Goal: Check status: Check status

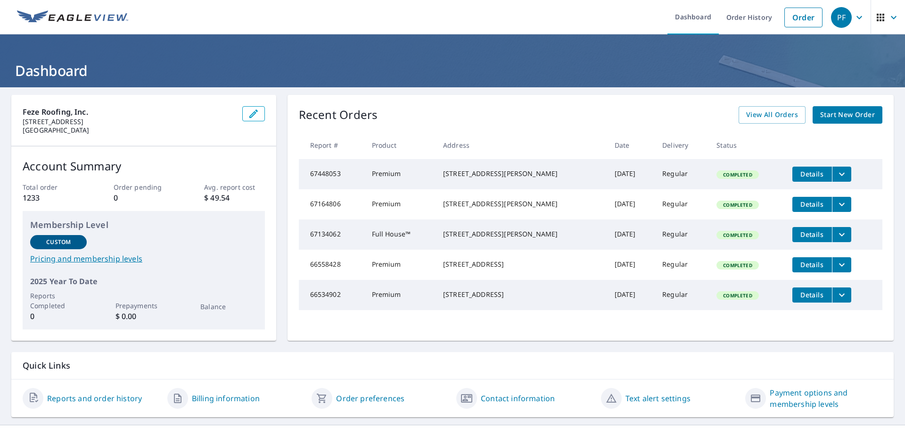
click at [877, 20] on icon "button" at bounding box center [881, 18] width 8 height 8
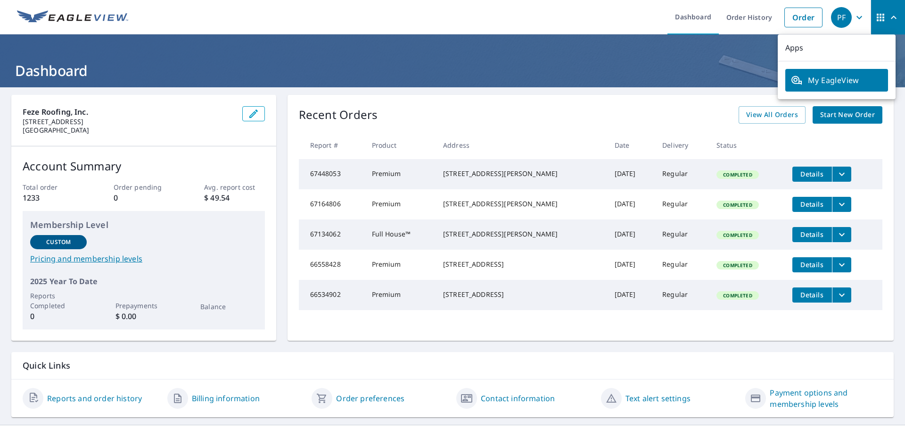
click at [667, 58] on header "Dashboard" at bounding box center [452, 60] width 905 height 53
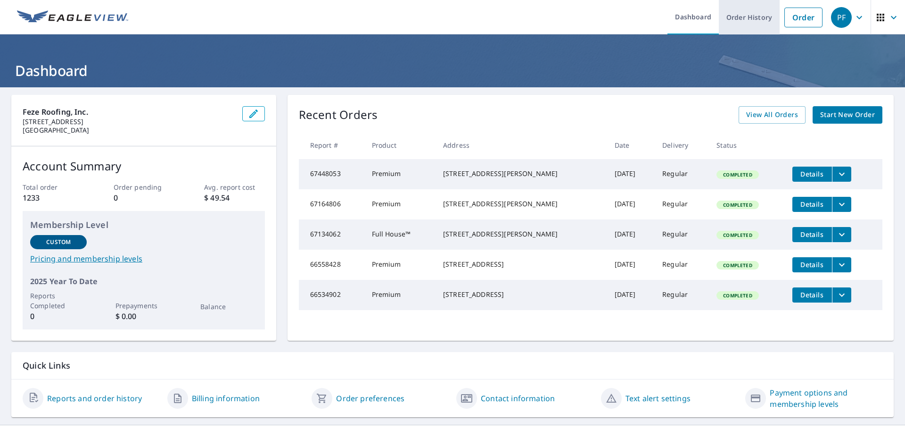
click at [740, 20] on link "Order History" at bounding box center [749, 17] width 61 height 34
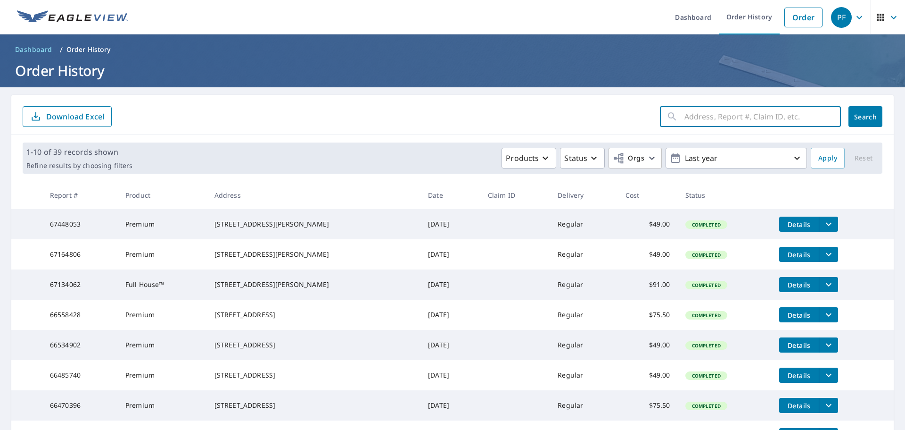
click at [685, 115] on input "text" at bounding box center [763, 116] width 157 height 26
type input "650 york"
click at [860, 121] on span "Search" at bounding box center [865, 116] width 19 height 9
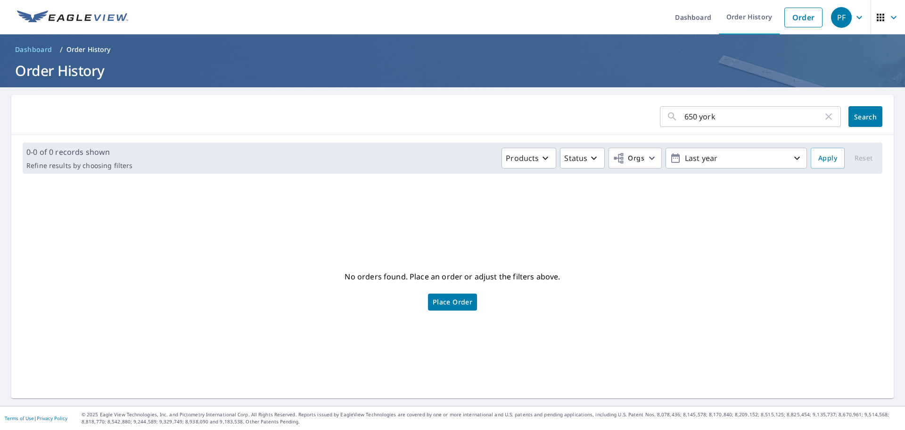
click at [715, 120] on input "650 york" at bounding box center [754, 116] width 139 height 26
type input "650"
click at [857, 122] on button "Search" at bounding box center [866, 116] width 34 height 21
click at [708, 112] on input "650" at bounding box center [754, 116] width 139 height 26
type input "6"
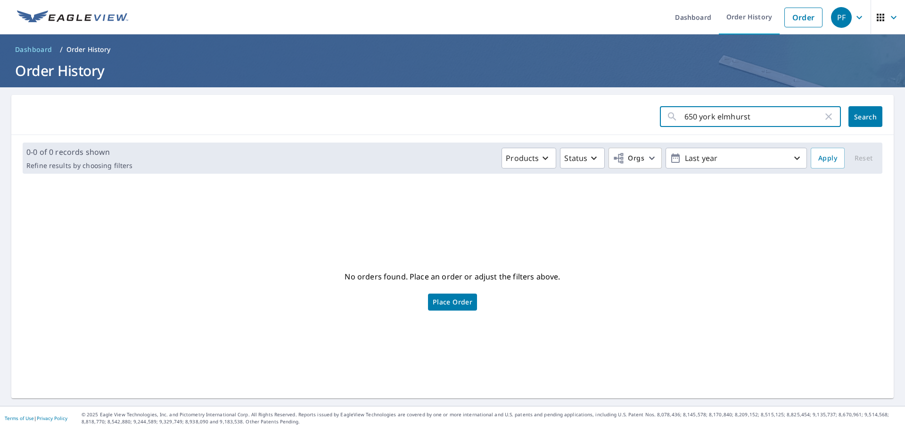
type input "650 york elmhurst"
click at [856, 118] on span "Search" at bounding box center [865, 116] width 19 height 9
